Goal: Transaction & Acquisition: Download file/media

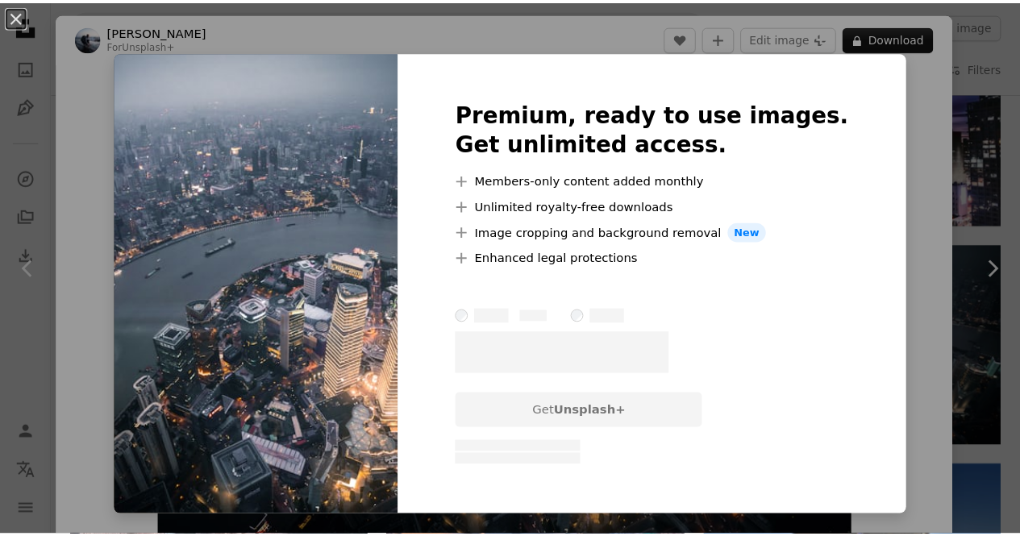
scroll to position [10, 0]
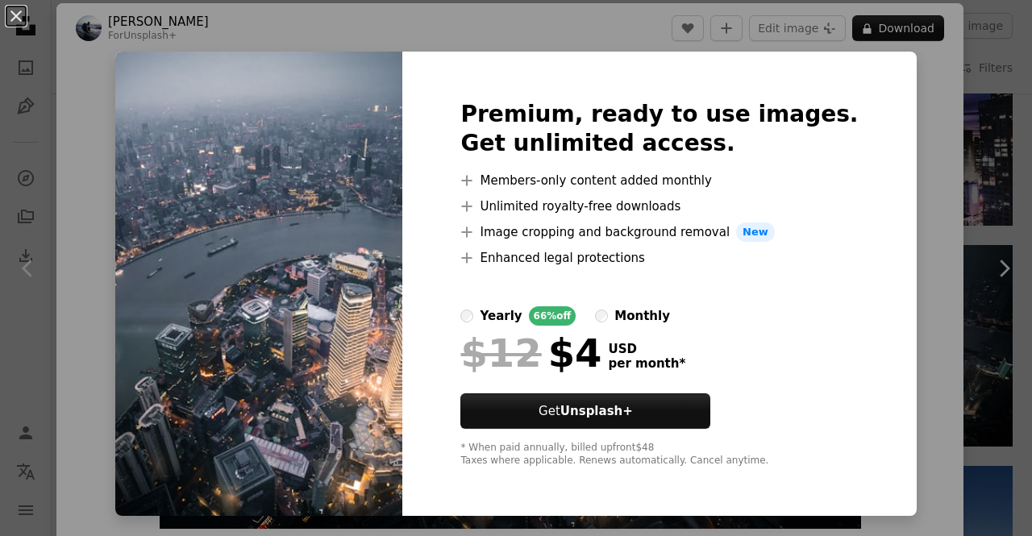
click at [940, 181] on div "An X shape Premium, ready to use images. Get unlimited access. A plus sign Memb…" at bounding box center [516, 268] width 1032 height 536
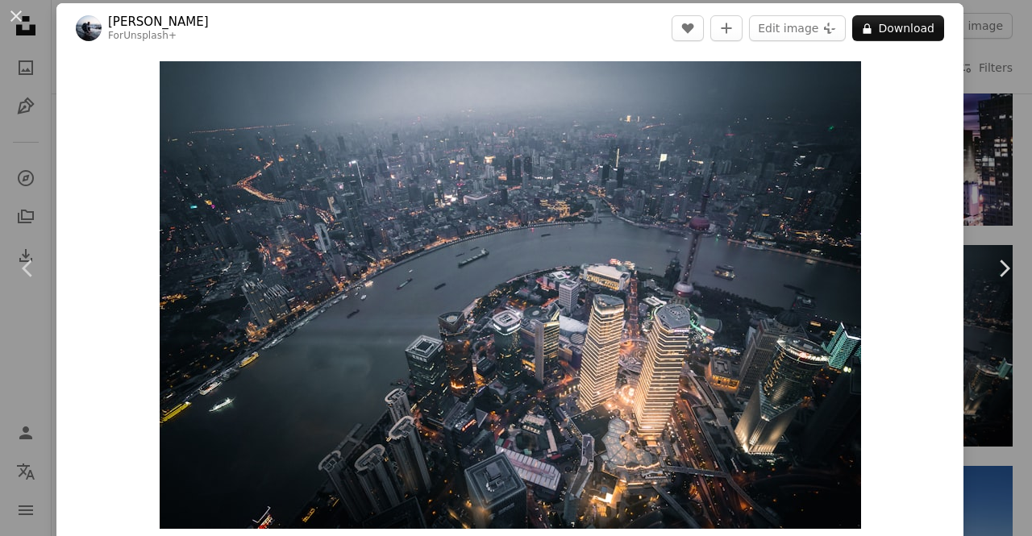
click at [978, 163] on div "An X shape Chevron left Chevron right [PERSON_NAME] For Unsplash+ A heart A plu…" at bounding box center [516, 268] width 1032 height 536
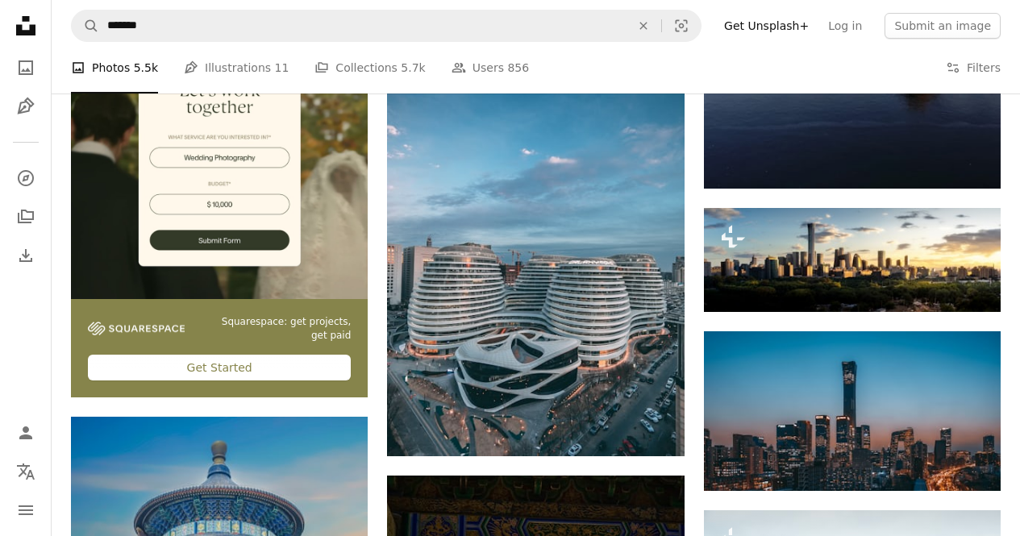
scroll to position [2418, 0]
